Goal: Information Seeking & Learning: Learn about a topic

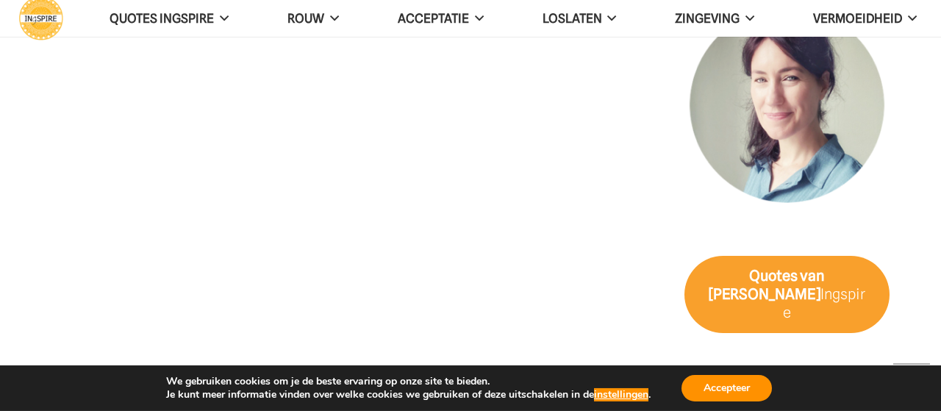
scroll to position [1606, 0]
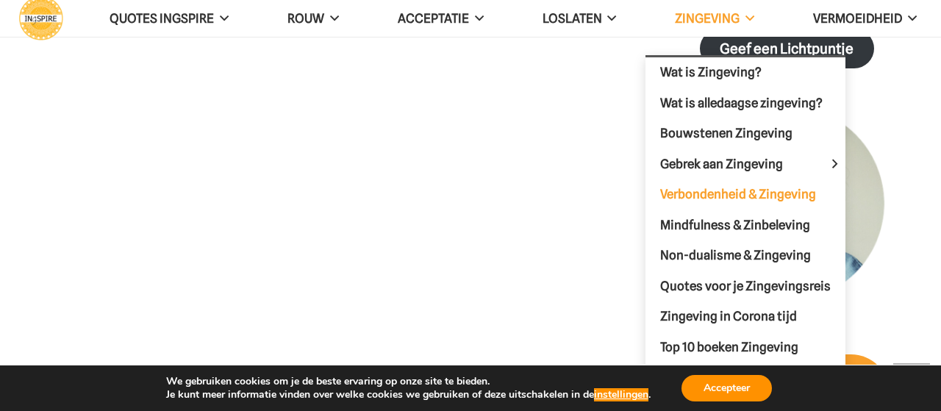
click at [741, 190] on span "Verbondenheid & Zingeving" at bounding box center [738, 194] width 156 height 15
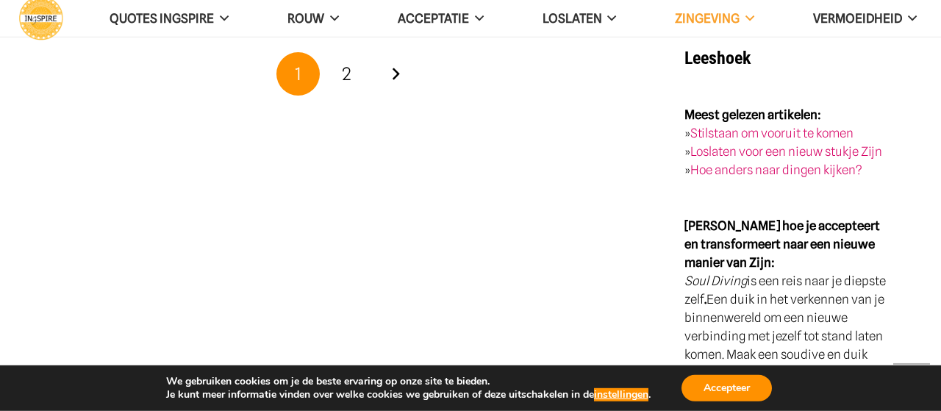
scroll to position [2677, 0]
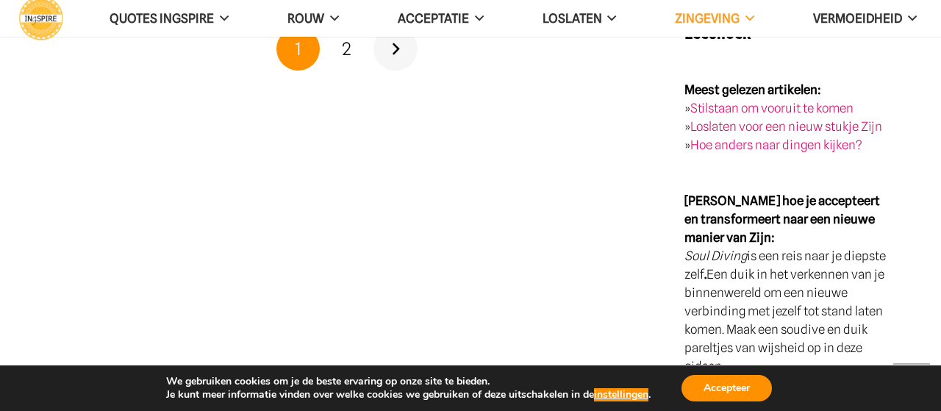
click at [397, 49] on link "Volgende" at bounding box center [396, 49] width 44 height 44
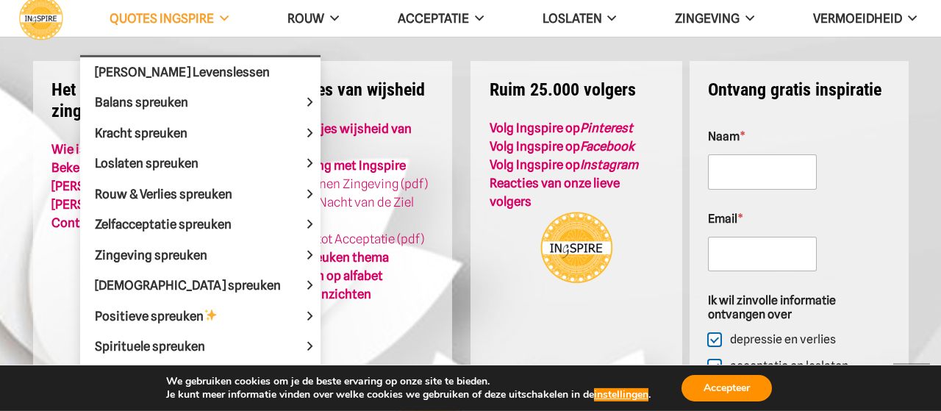
scroll to position [3977, 0]
